Goal: Task Accomplishment & Management: Manage account settings

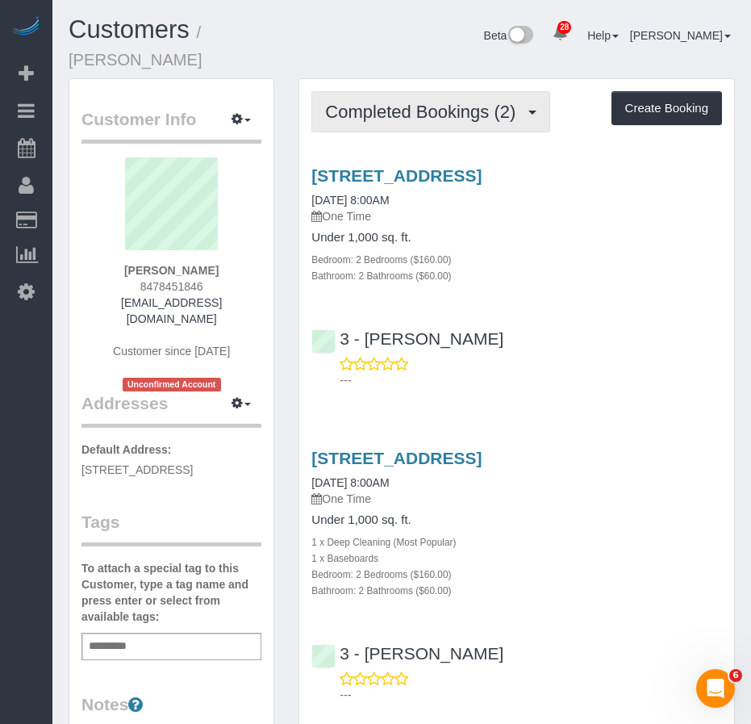
click at [360, 102] on span "Completed Bookings (2)" at bounding box center [424, 112] width 199 height 20
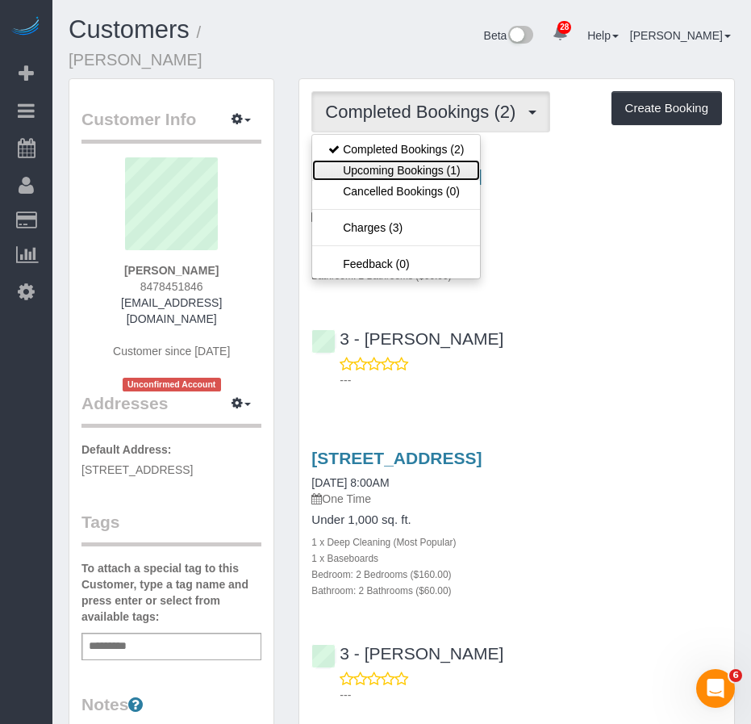
click at [379, 160] on link "Upcoming Bookings (1)" at bounding box center [396, 170] width 168 height 21
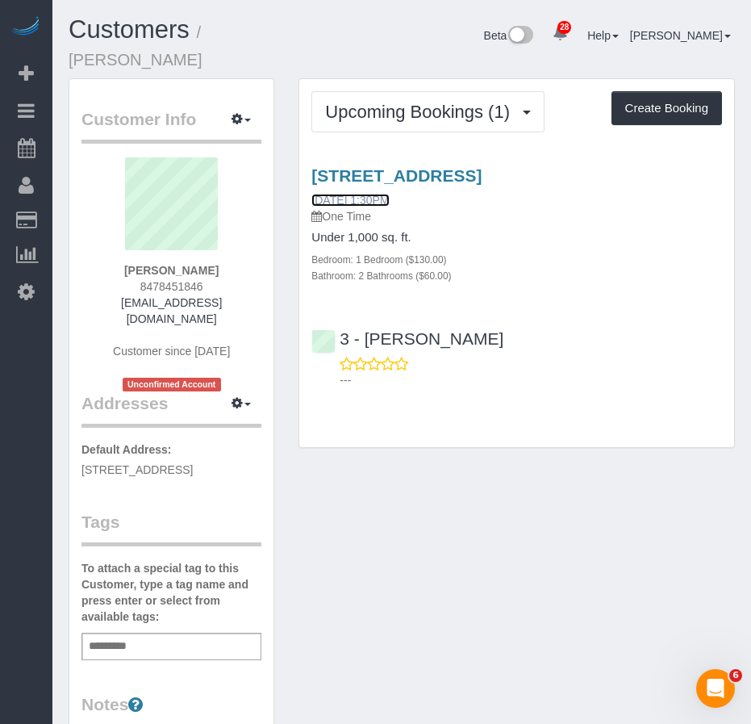
click at [370, 197] on link "[DATE] 1:30PM" at bounding box center [349, 200] width 77 height 13
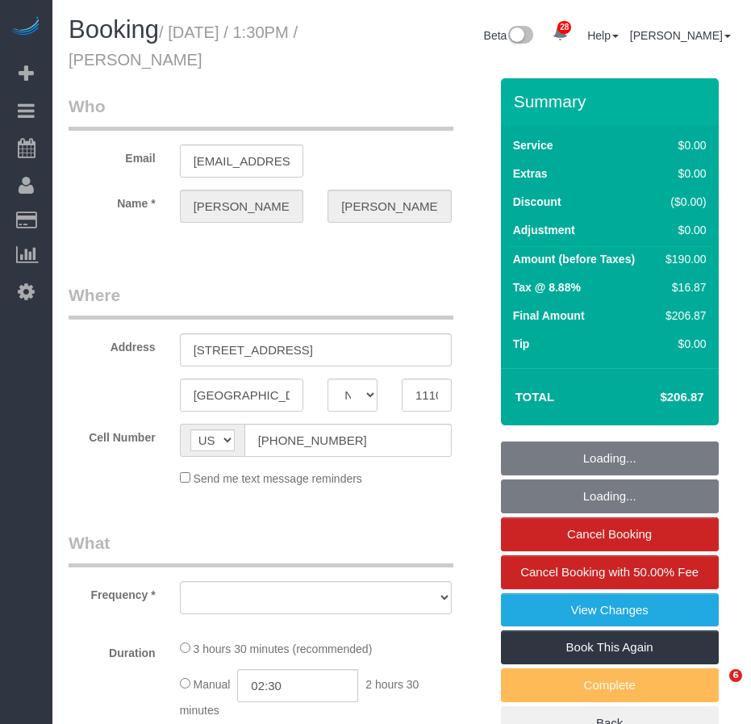
select select "NY"
select select "1"
select select "2"
select select "number:89"
select select "number:90"
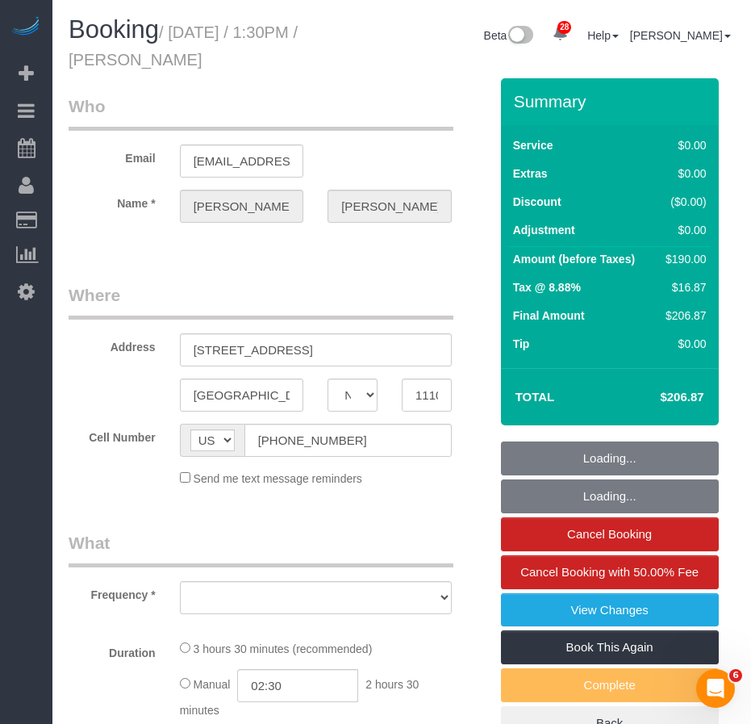
select select "number:13"
select select "number:5"
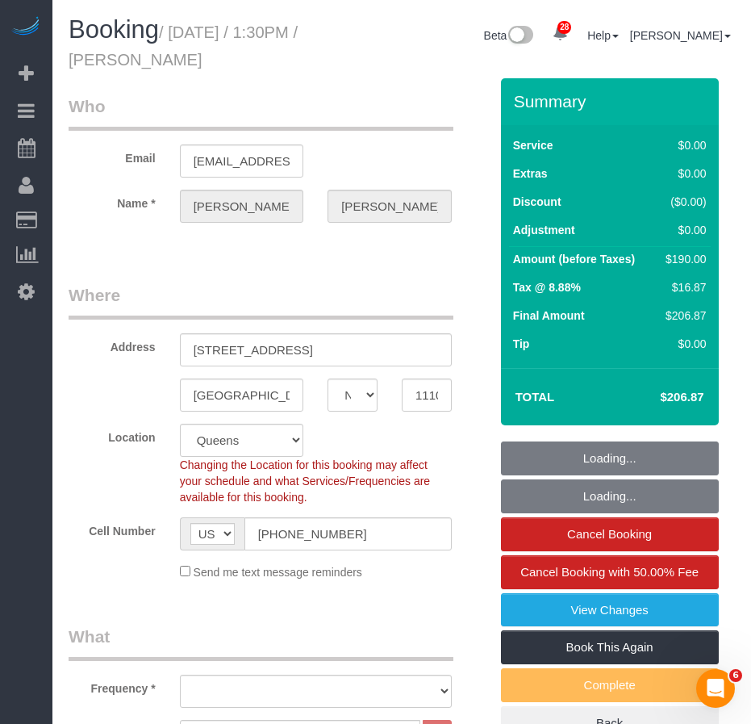
select select "object:1060"
select select "string:stripe-pm_1SBRbG4VGloSiKo722we6KVI"
select select "1"
select select "2"
select select "object:1497"
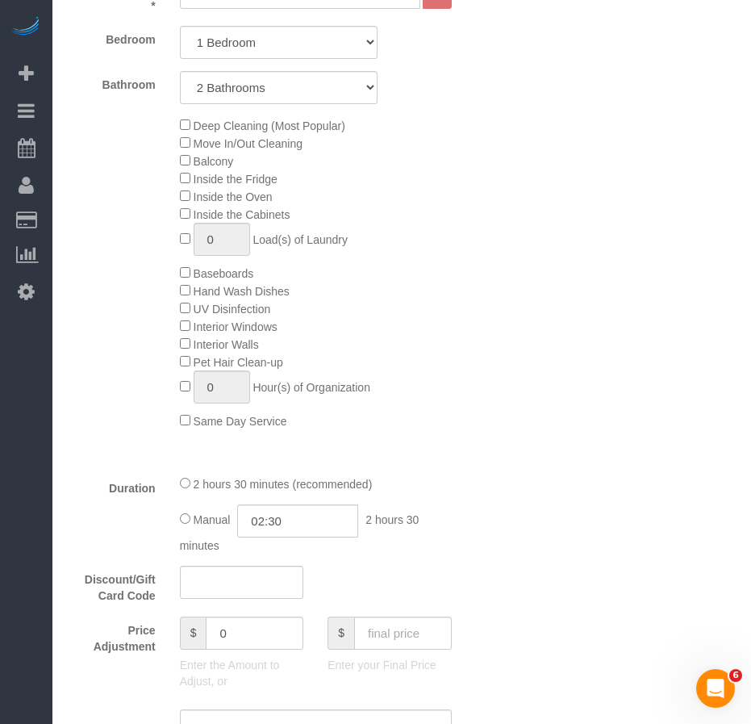
scroll to position [888, 0]
